Goal: Task Accomplishment & Management: Manage account settings

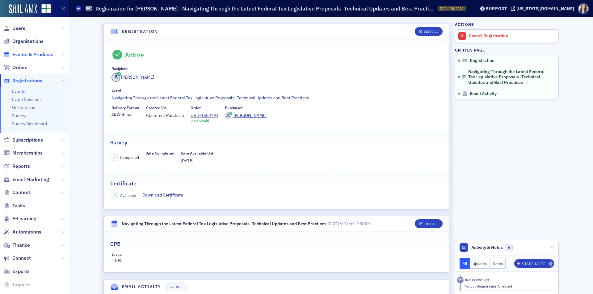
click at [25, 51] on span "Events & Products" at bounding box center [32, 54] width 41 height 7
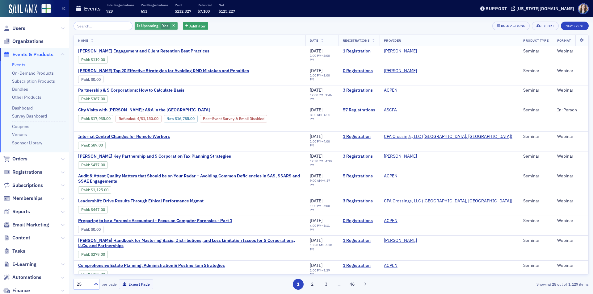
click at [162, 23] on span "Yes" at bounding box center [165, 25] width 6 height 5
click at [193, 25] on input "No" at bounding box center [195, 26] width 6 height 6
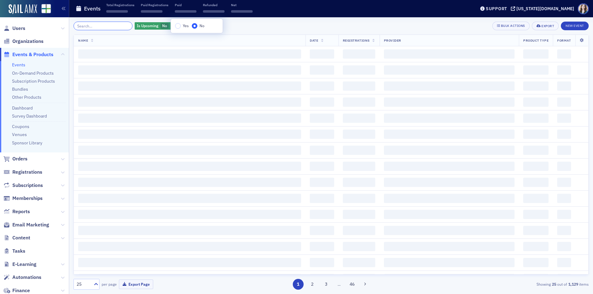
click at [115, 26] on input "search" at bounding box center [102, 26] width 59 height 9
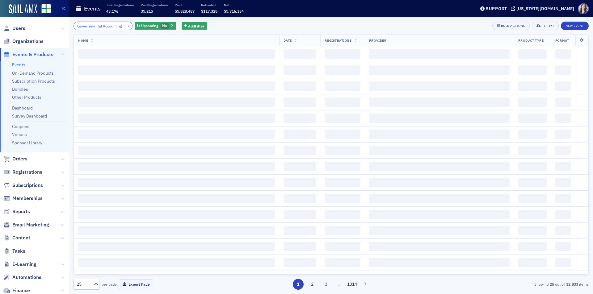
scroll to position [0, 2]
type input "Governmental Accounting"
click at [283, 27] on div "Governmental Accounting × Is Upcoming No Add Filter Bulk Actions Export New Eve…" at bounding box center [330, 26] width 515 height 9
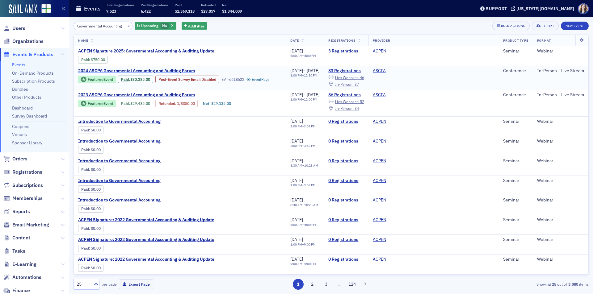
click at [123, 69] on span "2024 ASCPA Governmental Accounting and Auditing Forum" at bounding box center [136, 71] width 117 height 6
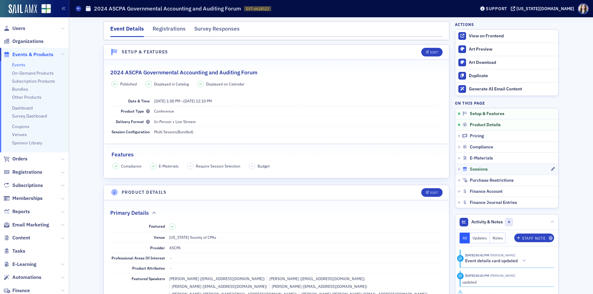
click at [482, 168] on span "Sessions" at bounding box center [478, 170] width 18 height 6
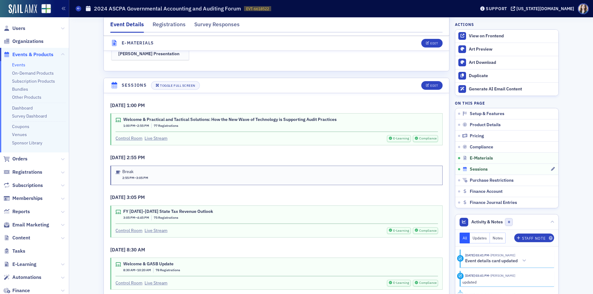
scroll to position [1403, 0]
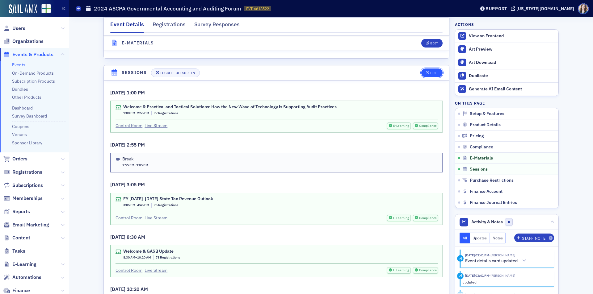
click at [426, 71] on icon "button" at bounding box center [428, 72] width 4 height 3
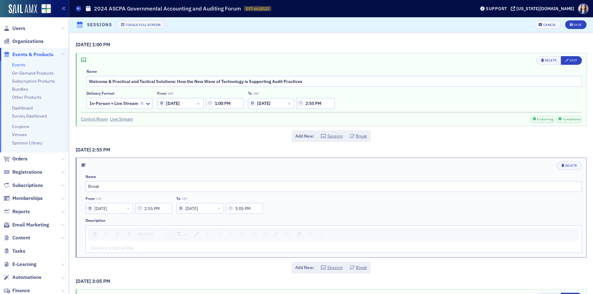
scroll to position [1358, 0]
click at [568, 62] on span "Edit" at bounding box center [571, 60] width 12 height 5
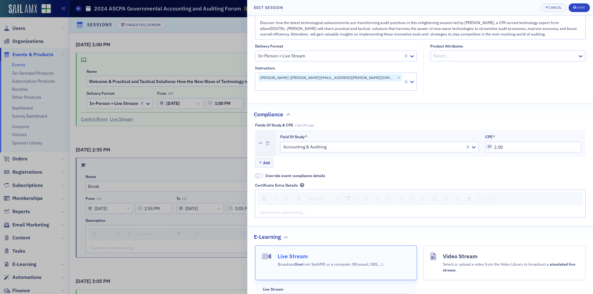
scroll to position [185, 0]
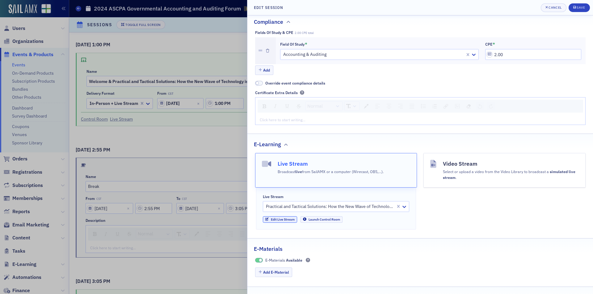
click at [292, 216] on link "Edit Live Stream" at bounding box center [280, 219] width 34 height 6
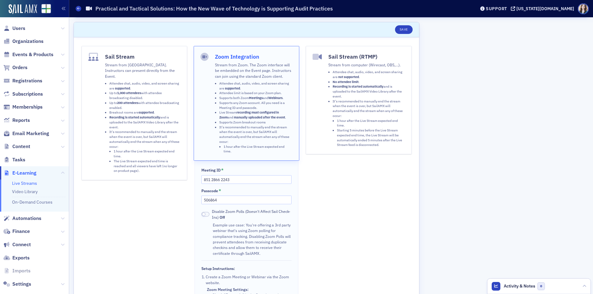
scroll to position [9, 0]
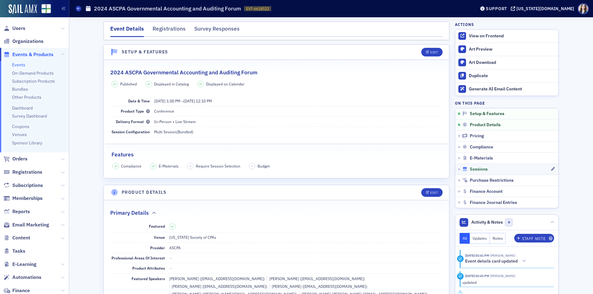
click at [473, 169] on span "Sessions" at bounding box center [478, 170] width 18 height 6
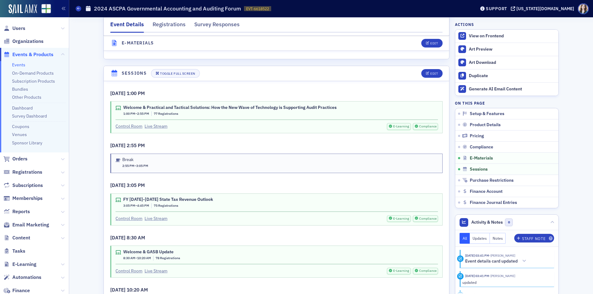
scroll to position [1403, 0]
click at [434, 71] on div "Edit" at bounding box center [434, 72] width 8 height 3
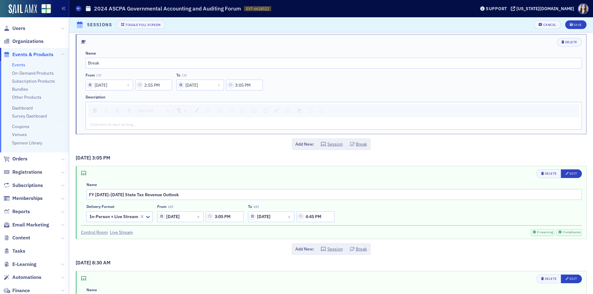
scroll to position [185, 0]
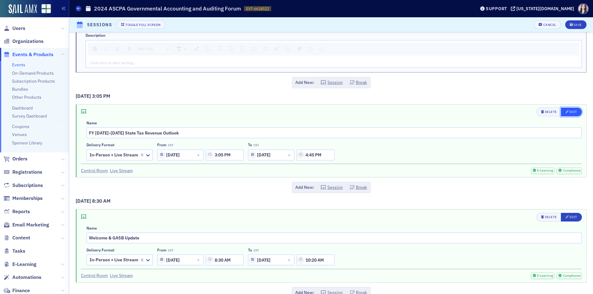
click at [568, 114] on span "Edit" at bounding box center [571, 112] width 12 height 5
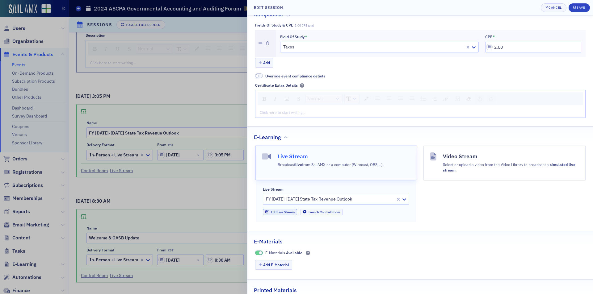
click at [284, 212] on link "Edit Live Stream" at bounding box center [280, 212] width 34 height 6
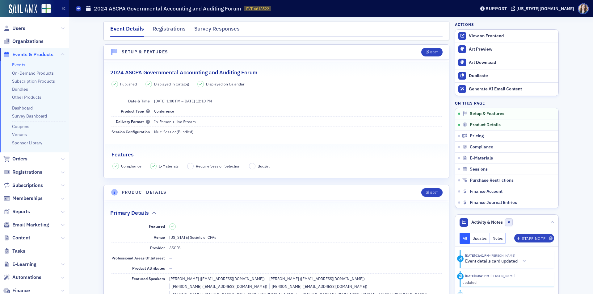
click at [250, 28] on nav "Event Details Registrations Survey Responses" at bounding box center [276, 31] width 332 height 12
